Goal: Information Seeking & Learning: Learn about a topic

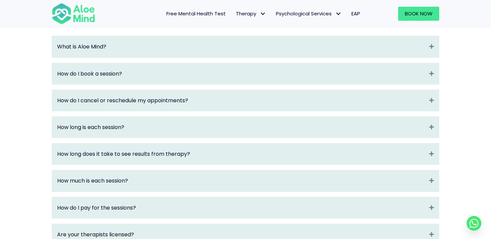
scroll to position [726, 0]
click at [102, 56] on div "What is Aloe Mind? Expand" at bounding box center [245, 45] width 386 height 21
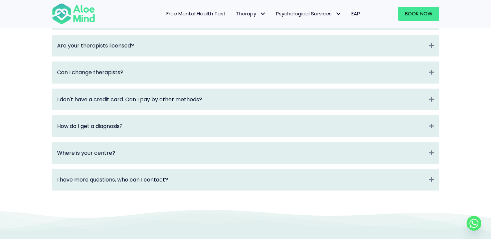
scroll to position [942, 0]
click at [102, 147] on div "What is Aloe Mind? Collapse Aloe Mind is a platform to connect people in need t…" at bounding box center [245, 5] width 387 height 370
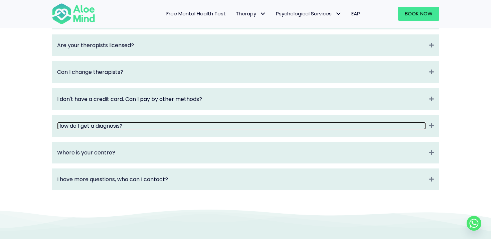
click at [102, 130] on link "How do I get a diagnosis?" at bounding box center [241, 126] width 368 height 8
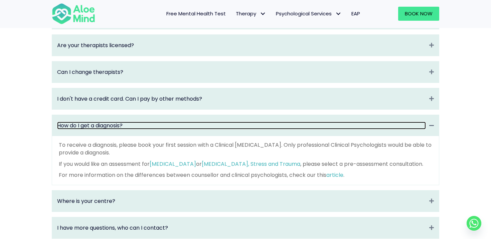
scroll to position [914, 0]
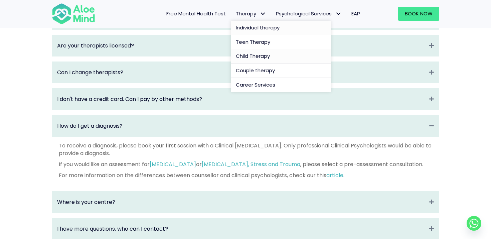
click at [249, 55] on span "Child Therapy" at bounding box center [253, 55] width 34 height 7
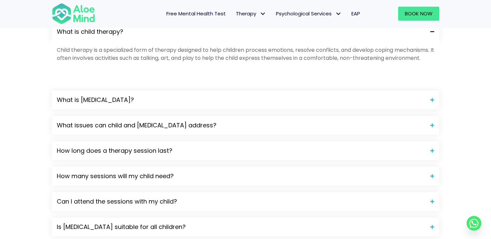
scroll to position [767, 0]
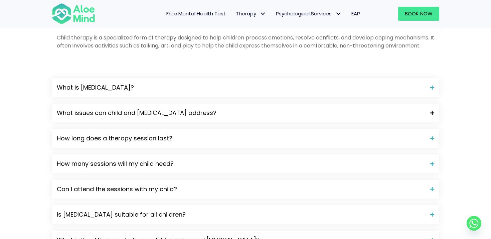
click at [198, 122] on div "What issues can child and [MEDICAL_DATA] address?" at bounding box center [245, 112] width 387 height 19
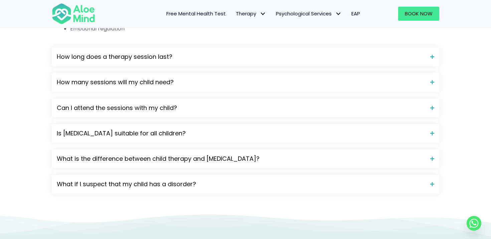
scroll to position [928, 0]
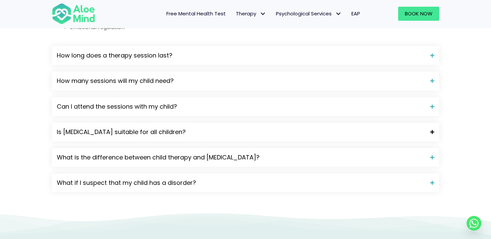
click at [218, 141] on div "Is [MEDICAL_DATA] suitable for all children?" at bounding box center [245, 131] width 387 height 19
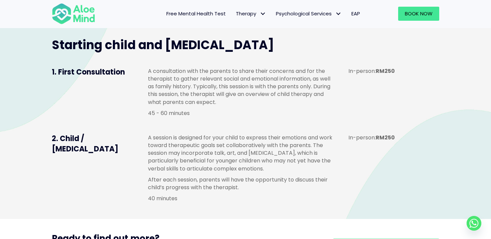
scroll to position [412, 0]
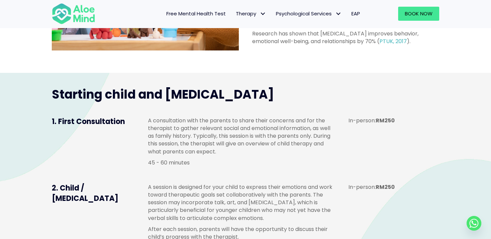
click at [356, 14] on span "EAP" at bounding box center [355, 13] width 9 height 7
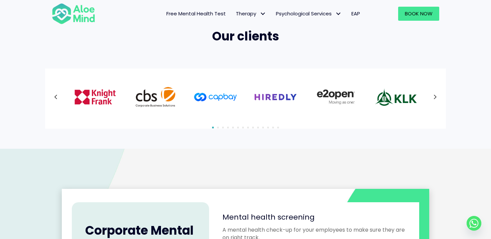
scroll to position [454, 0]
